Goal: Check status: Check status

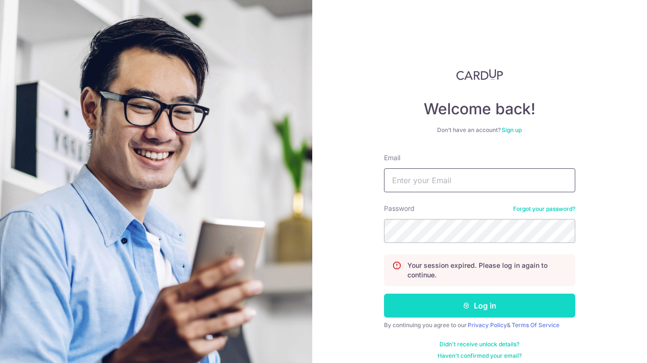
type input "[EMAIL_ADDRESS][DOMAIN_NAME]"
click at [434, 302] on button "Log in" at bounding box center [479, 306] width 191 height 24
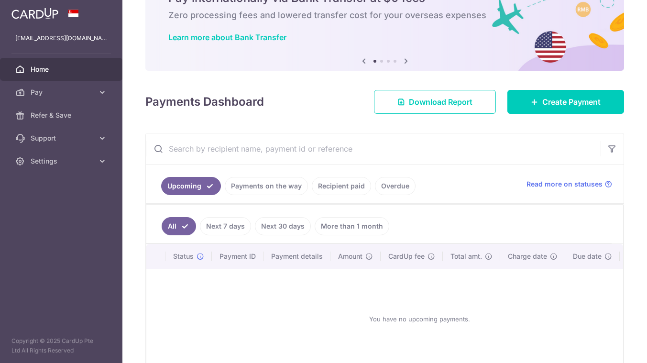
scroll to position [53, 0]
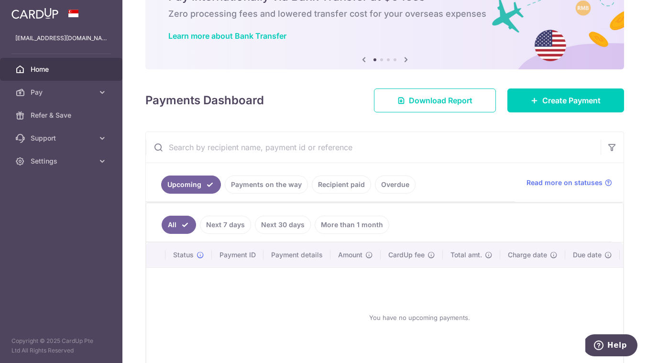
click at [332, 182] on link "Recipient paid" at bounding box center [341, 184] width 59 height 18
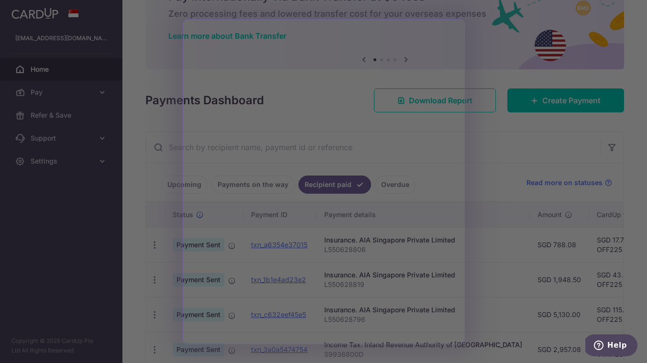
click at [495, 120] on div at bounding box center [327, 183] width 654 height 367
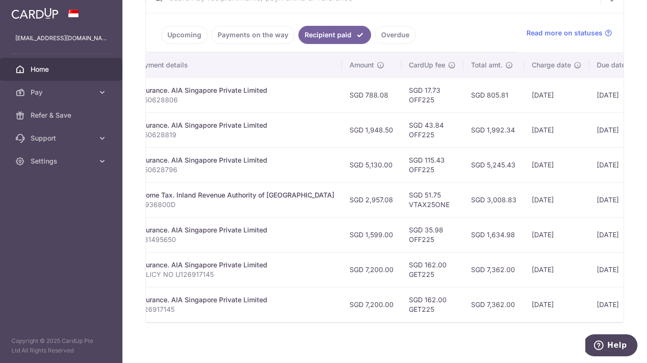
scroll to position [0, 187]
